Goal: Information Seeking & Learning: Learn about a topic

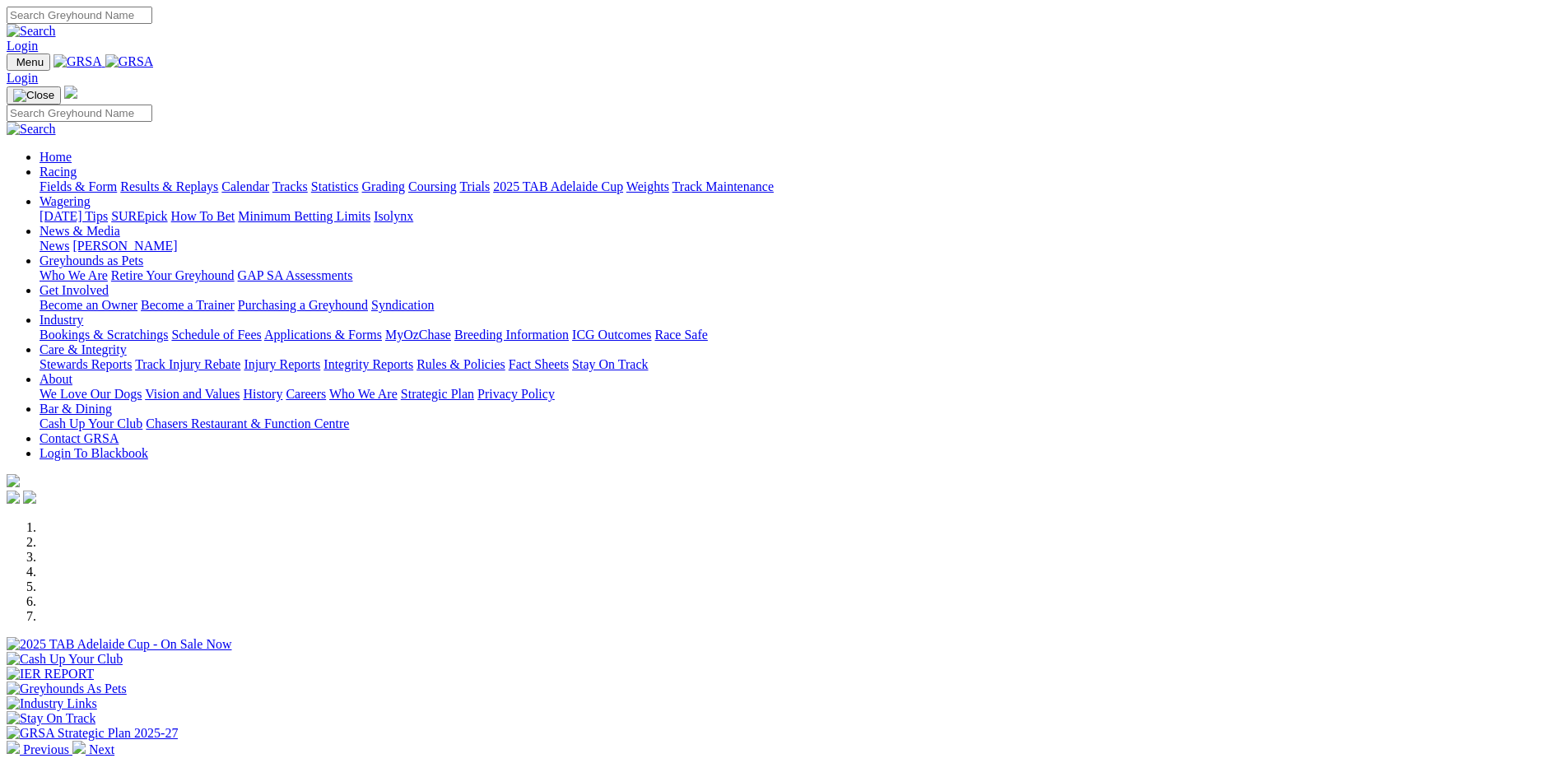
scroll to position [165, 0]
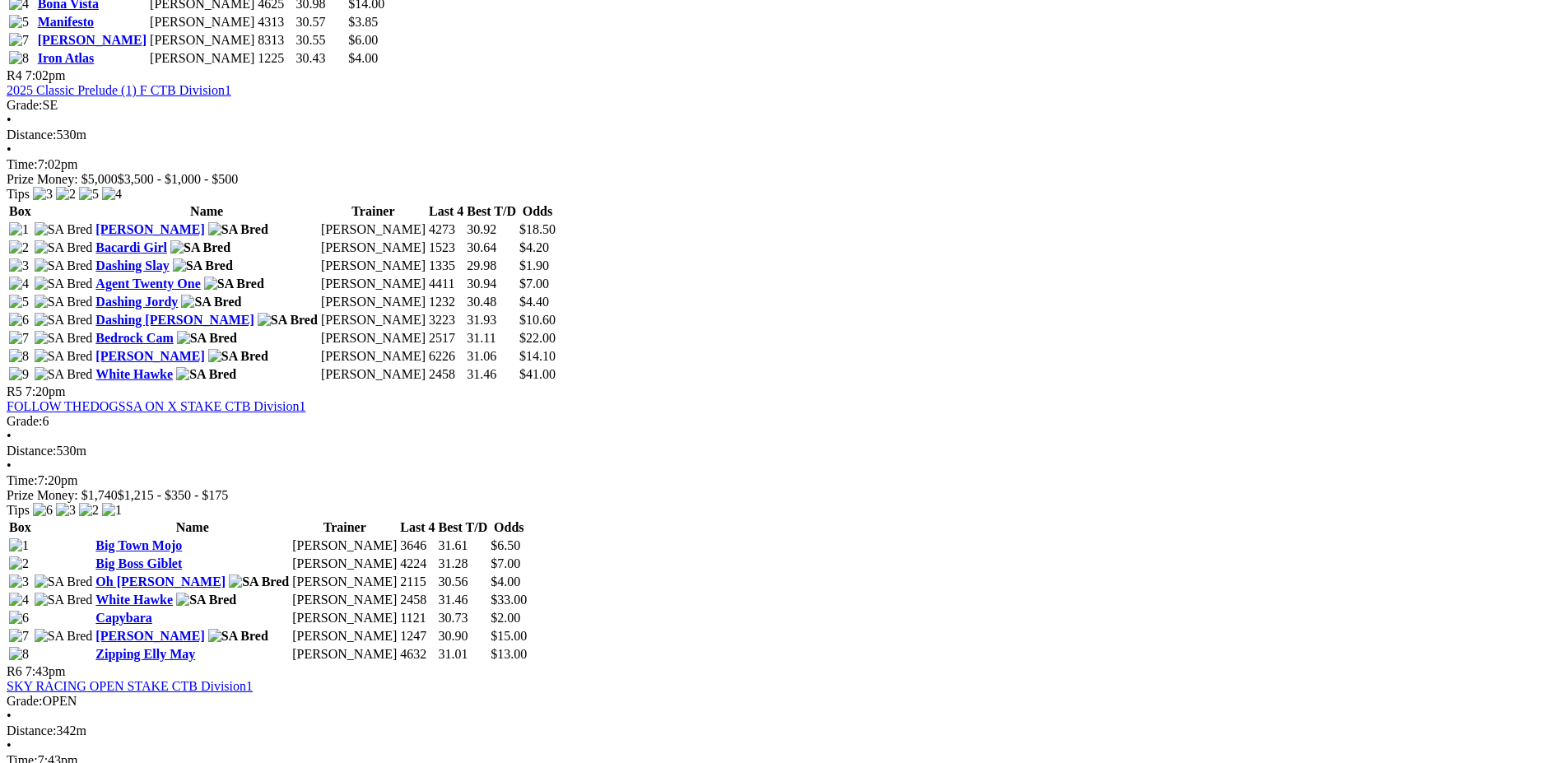
scroll to position [1646, 0]
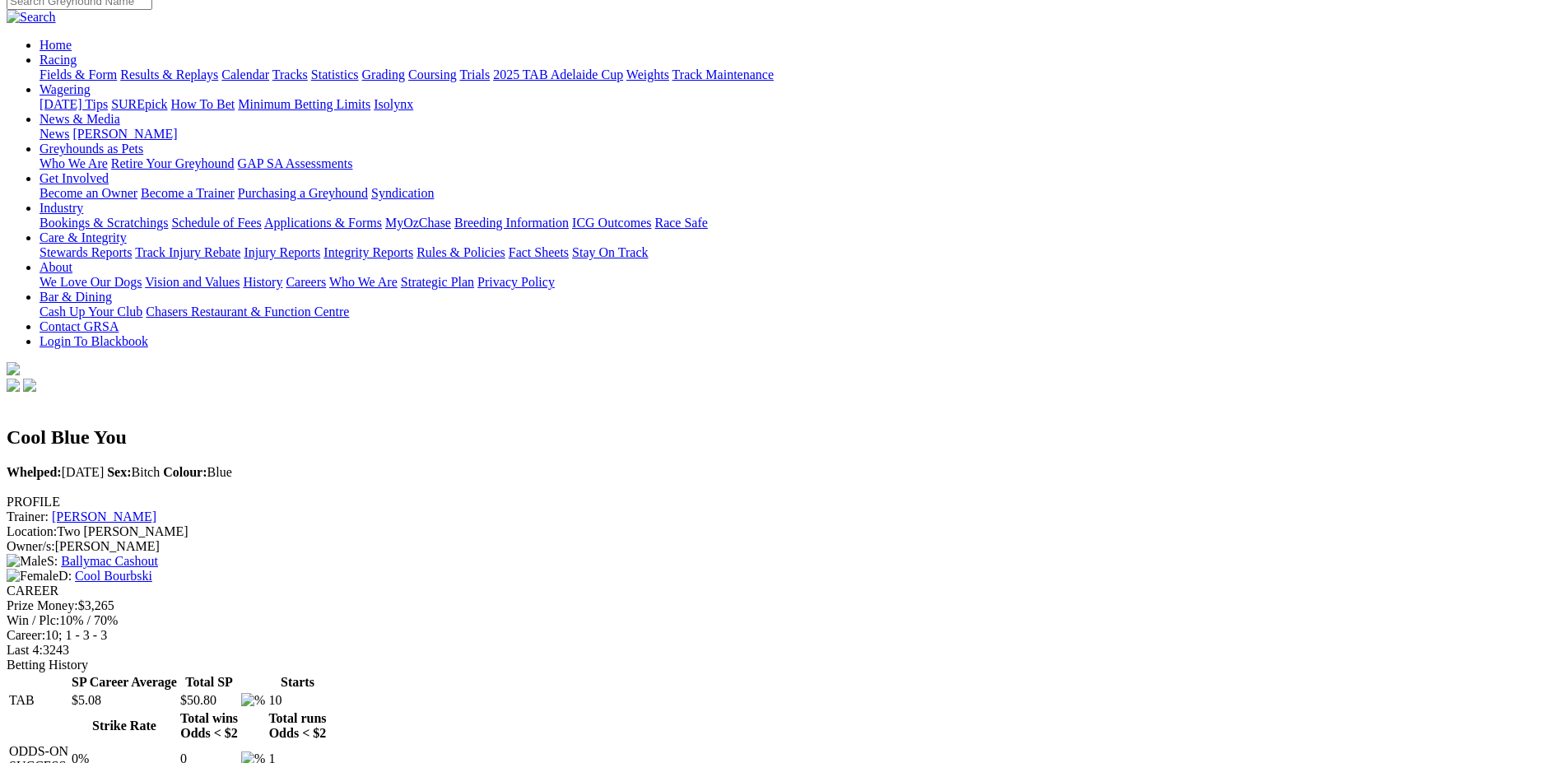
scroll to position [247, 0]
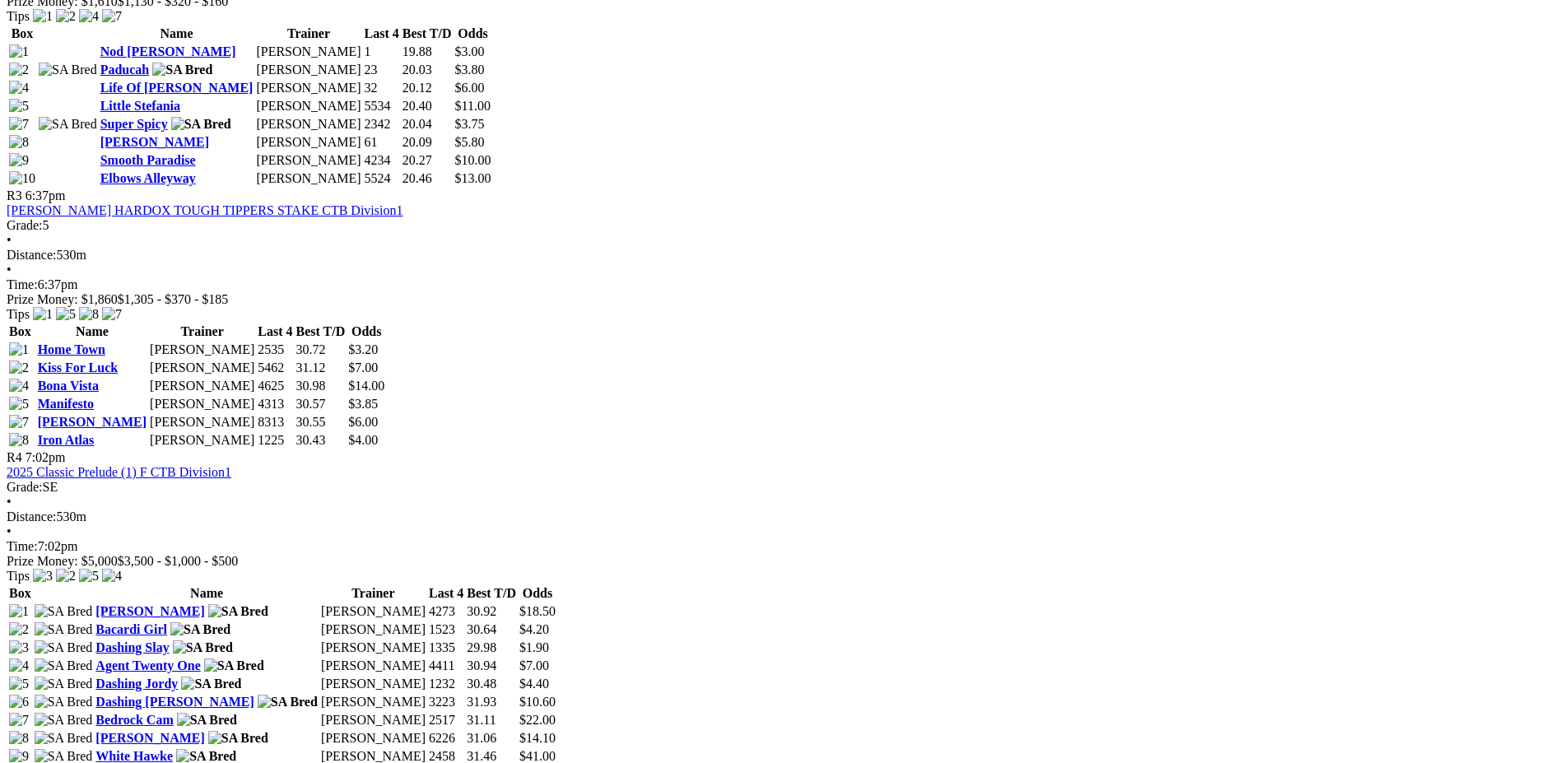
scroll to position [1235, 0]
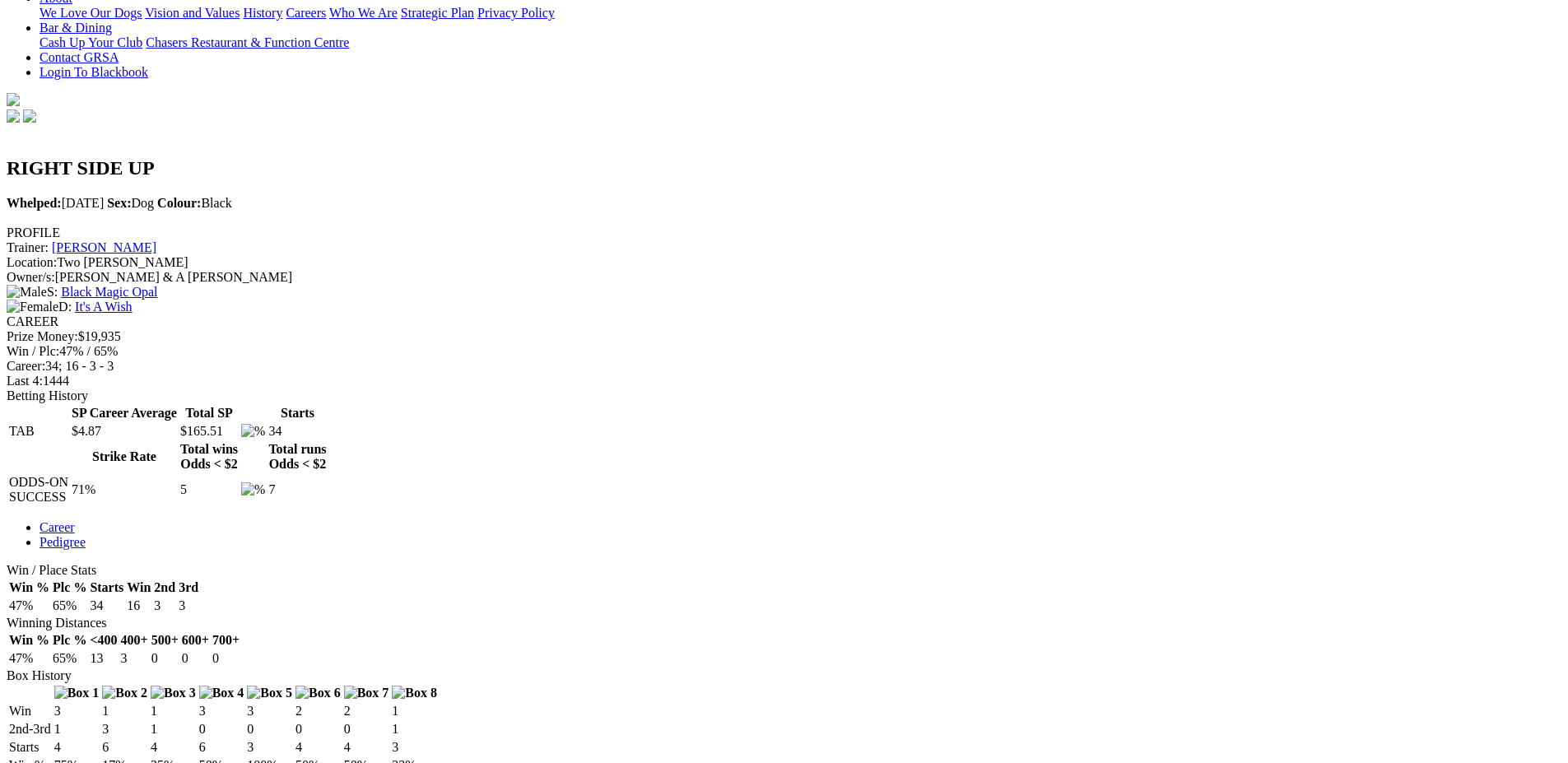
scroll to position [411, 0]
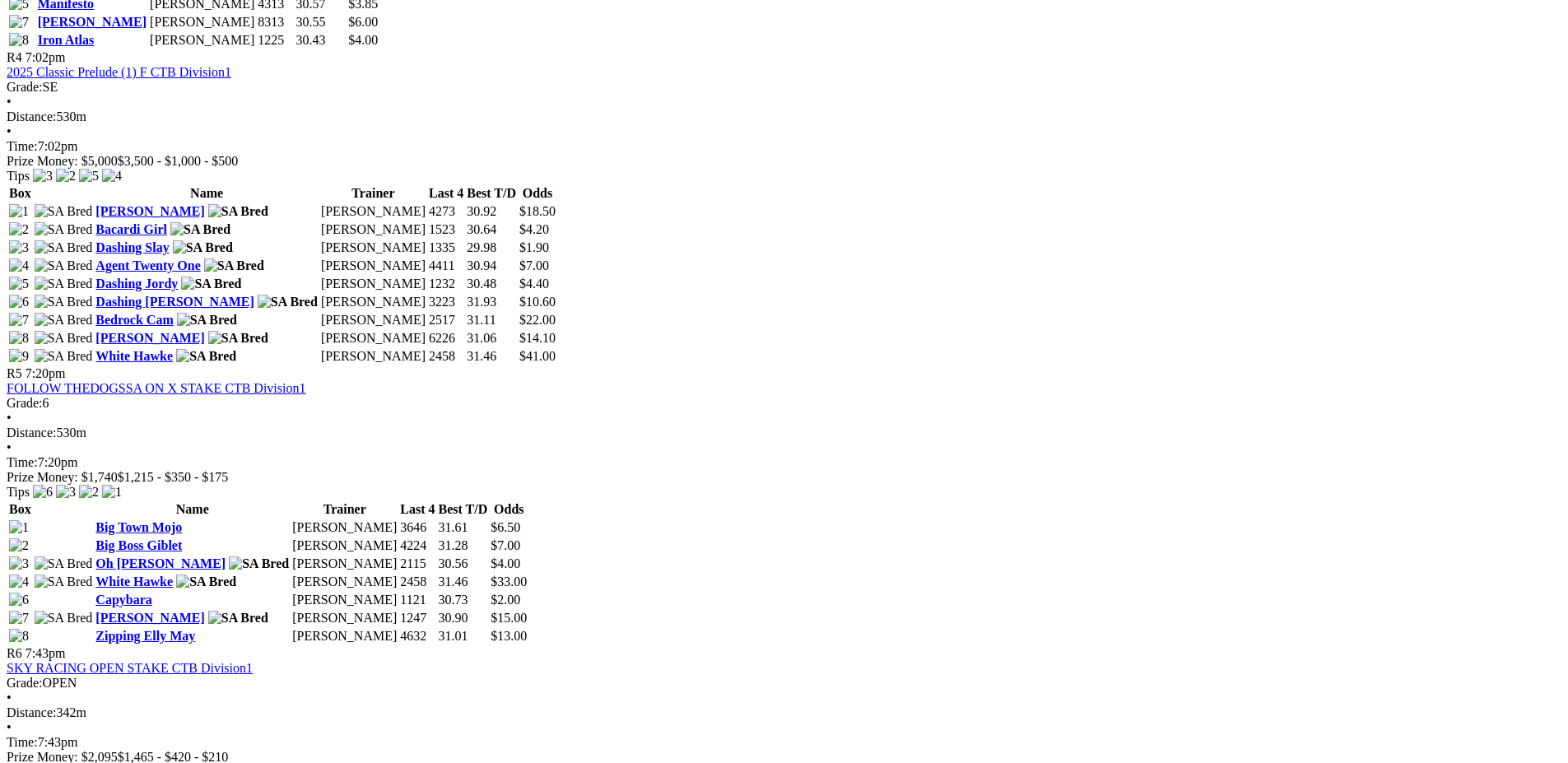
scroll to position [1729, 0]
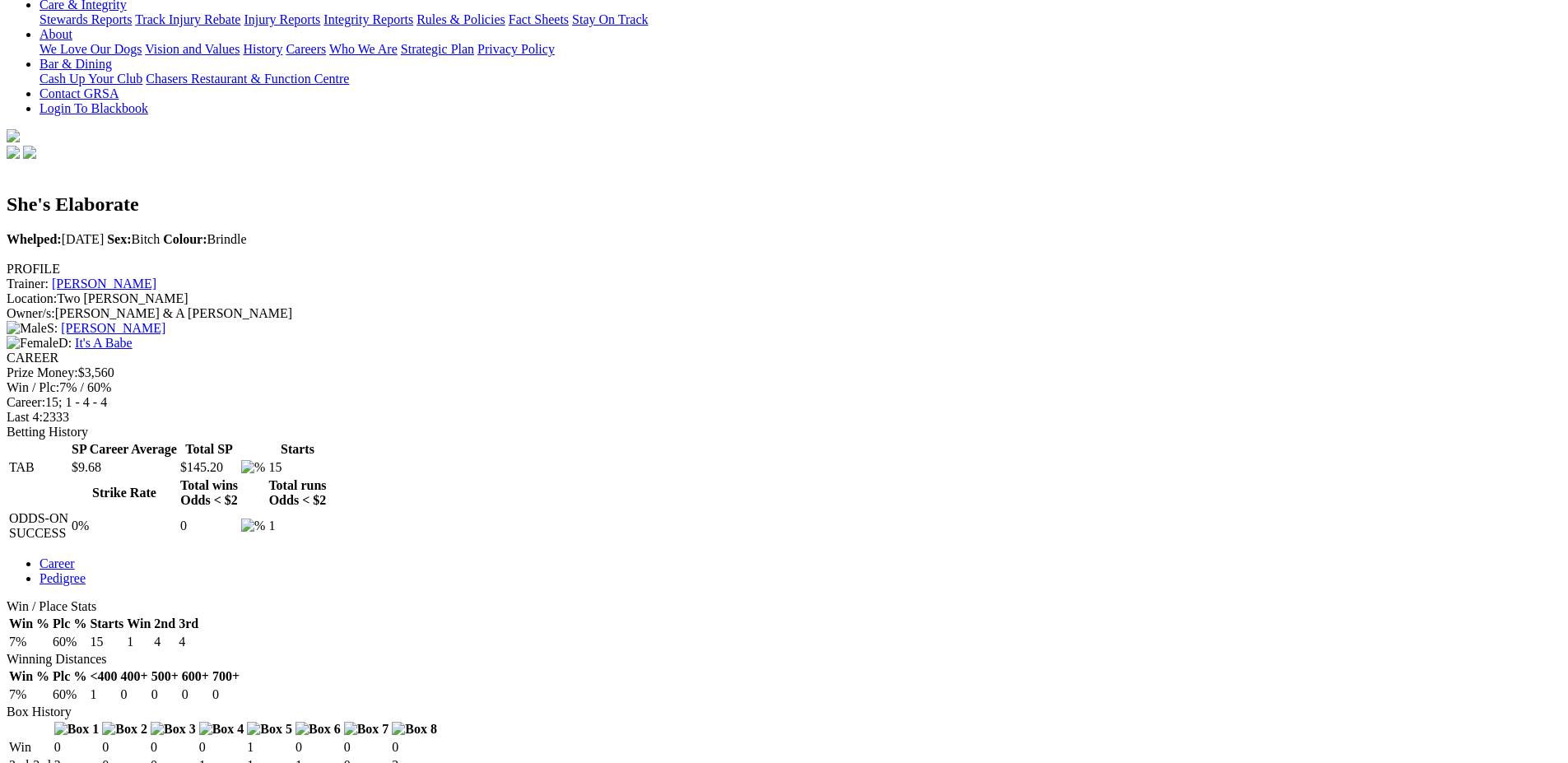
scroll to position [494, 0]
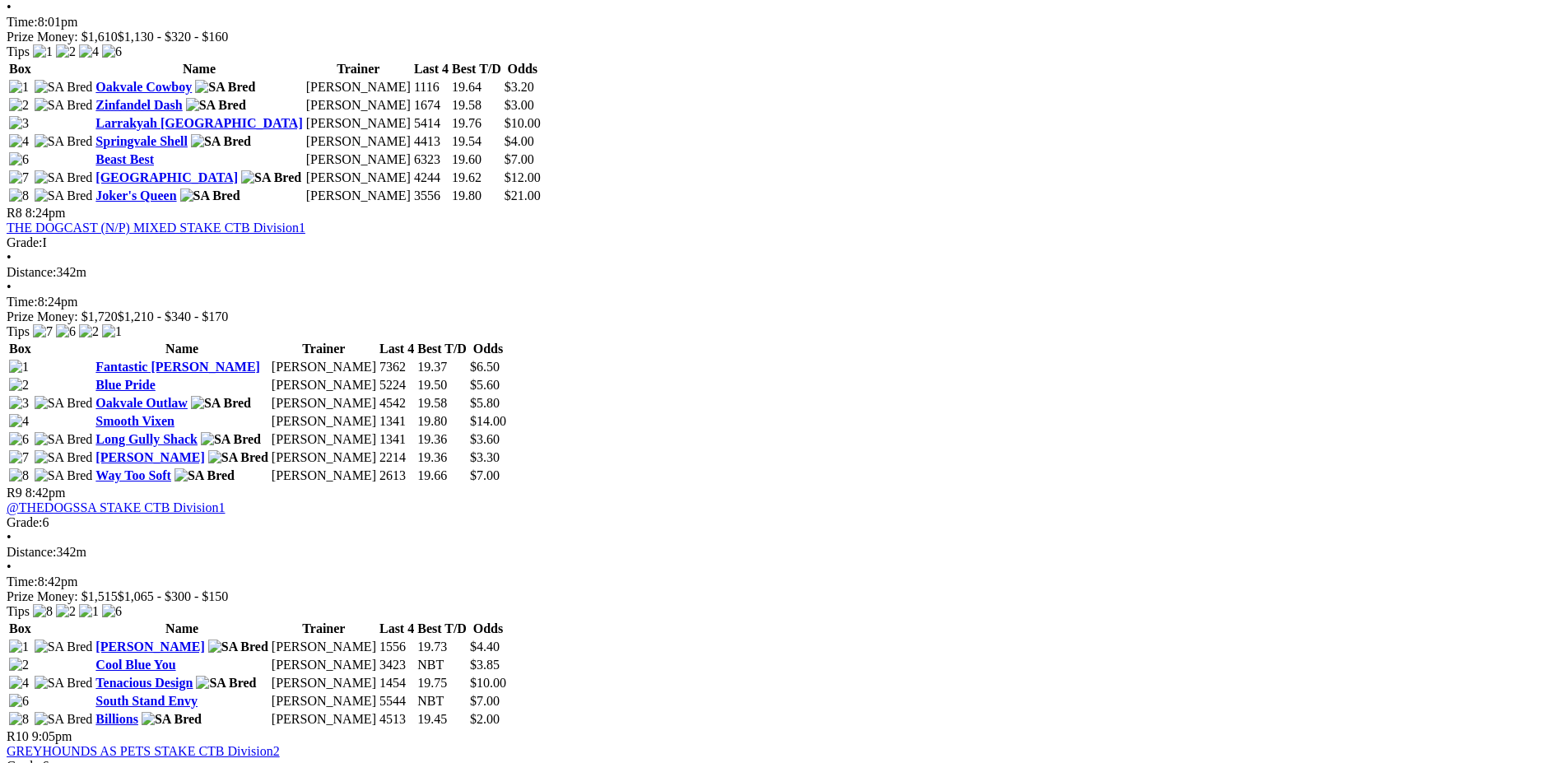
scroll to position [2633, 0]
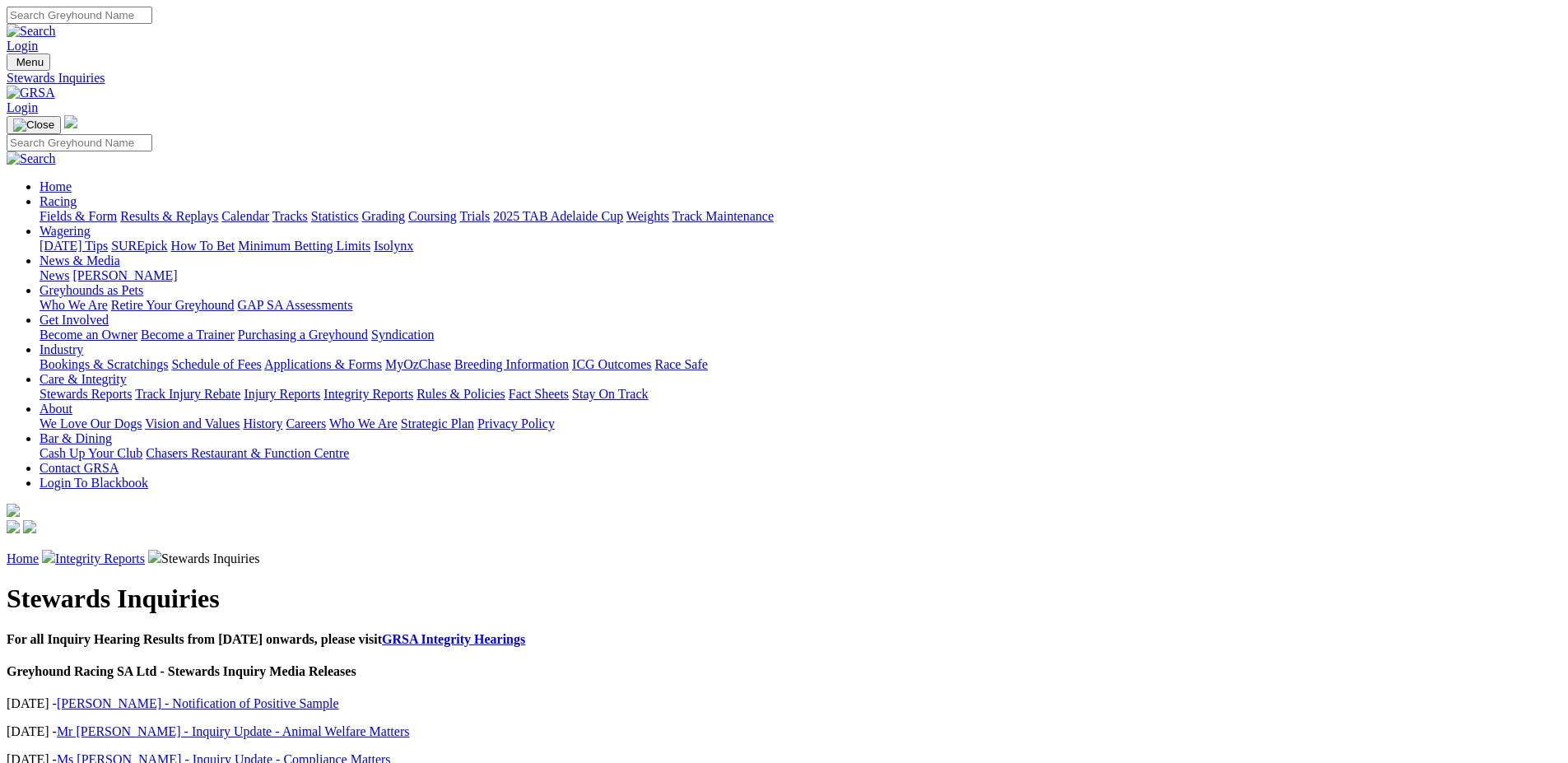
click at [145, 551] on link "Integrity Reports" at bounding box center [100, 558] width 89 height 14
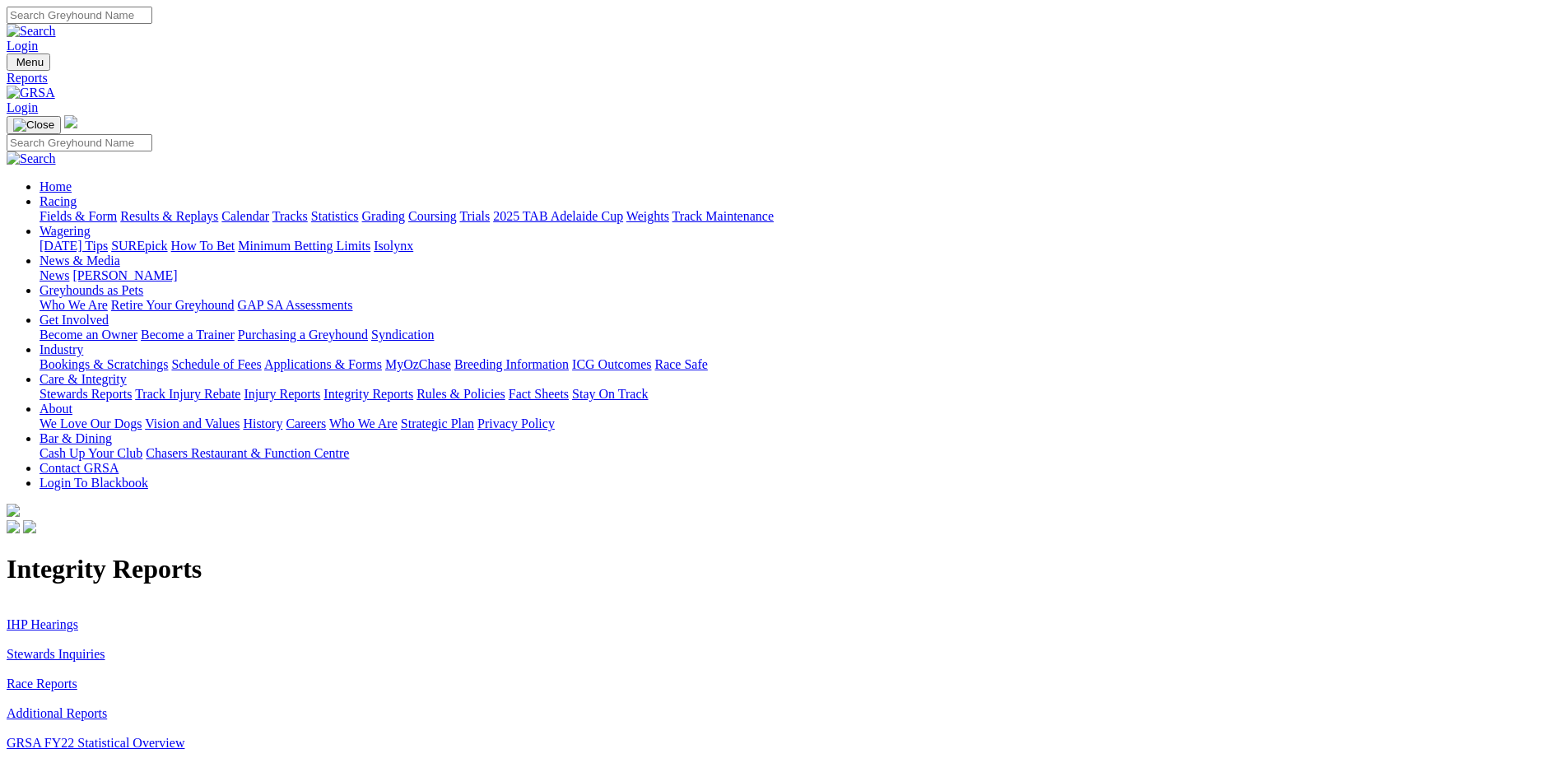
click at [78, 617] on link "IHP Hearings" at bounding box center [42, 624] width 72 height 14
